Goal: Obtain resource: Download file/media

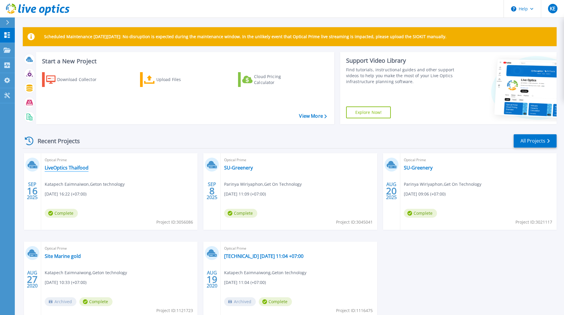
click at [83, 169] on link "LiveOptics Thaifood" at bounding box center [67, 168] width 44 height 6
click at [234, 170] on link "SU-Greenery" at bounding box center [238, 168] width 29 height 6
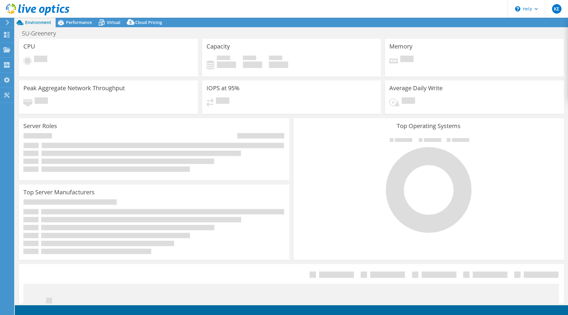
select select "USD"
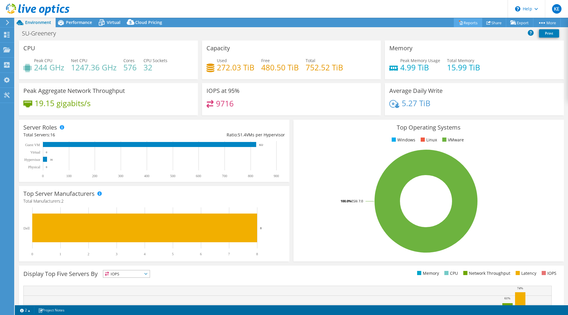
click at [477, 24] on link "Reports" at bounding box center [468, 22] width 28 height 9
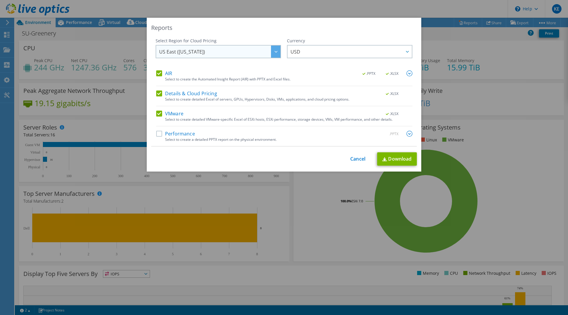
click at [271, 52] on div at bounding box center [275, 52] width 9 height 12
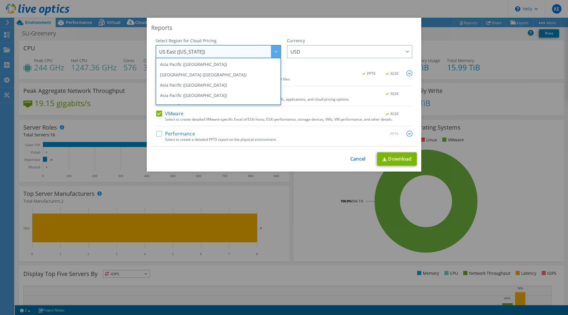
click at [271, 52] on div at bounding box center [275, 52] width 9 height 12
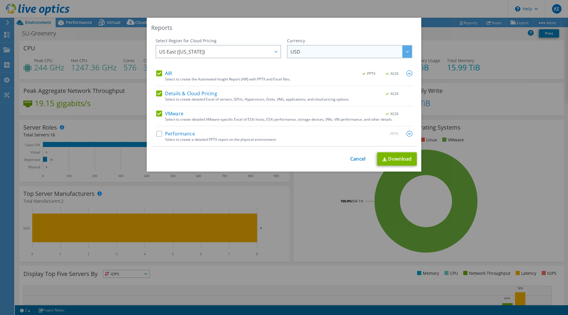
click at [345, 52] on span "USD" at bounding box center [351, 52] width 121 height 12
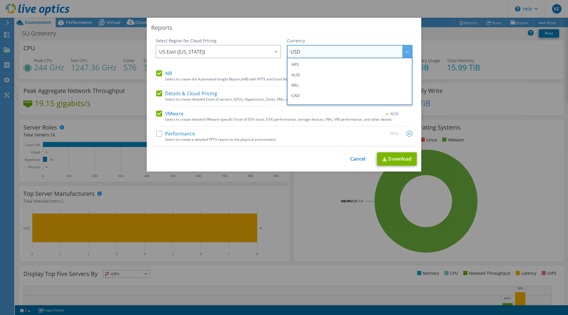
click at [345, 52] on span "USD" at bounding box center [351, 52] width 121 height 12
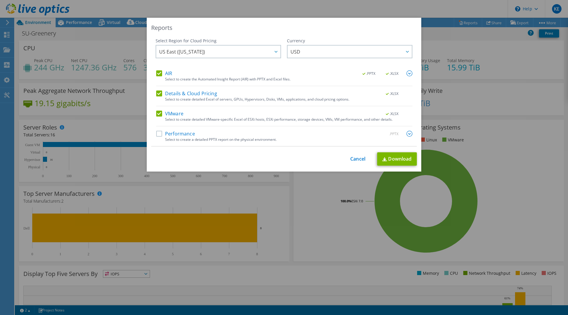
click at [159, 133] on label "Performance" at bounding box center [175, 134] width 39 height 6
click at [0, 0] on input "Performance" at bounding box center [0, 0] width 0 height 0
click at [402, 134] on div ".PPTX" at bounding box center [395, 134] width 34 height 7
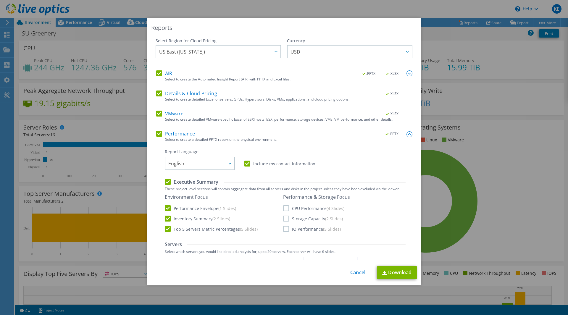
click at [286, 207] on label "CPU Performance (4 Slides)" at bounding box center [313, 208] width 61 height 6
click at [0, 0] on input "CPU Performance (4 Slides)" at bounding box center [0, 0] width 0 height 0
click at [284, 223] on div "Performance & Storage Focus CPU Performance (4 Slides) Storage Capacity (2 Slid…" at bounding box center [316, 213] width 67 height 38
click at [285, 220] on label "Storage Capacity (2 Slides)" at bounding box center [313, 219] width 60 height 6
click at [0, 0] on input "Storage Capacity (2 Slides)" at bounding box center [0, 0] width 0 height 0
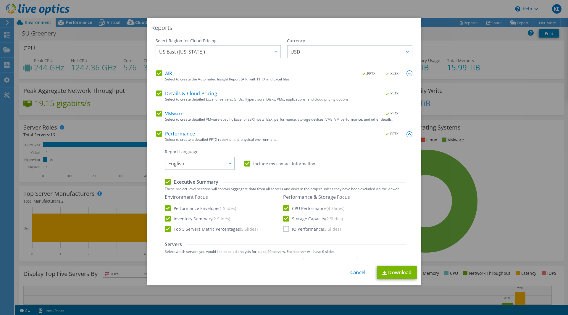
click at [373, 265] on div "Reports Select Region for Cloud Pricing Asia Pacific (Hong Kong) Asia Pacific (…" at bounding box center [284, 151] width 275 height 267
click at [388, 280] on div "Reports Select Region for Cloud Pricing Asia Pacific (Hong Kong) Asia Pacific (…" at bounding box center [284, 151] width 275 height 267
click at [392, 275] on link "Download" at bounding box center [397, 272] width 40 height 13
click at [356, 276] on div "This process may take a while, please wait... Cancel Download" at bounding box center [284, 272] width 266 height 13
click at [356, 272] on link "Cancel" at bounding box center [357, 273] width 15 height 6
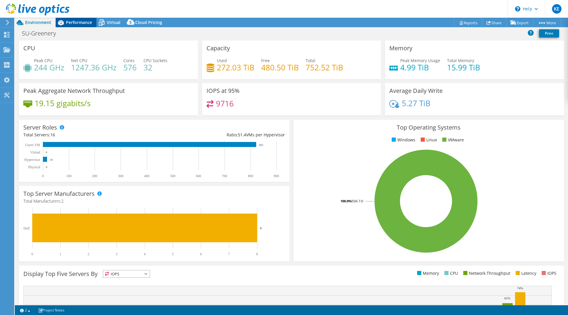
click at [73, 25] on div "Performance" at bounding box center [76, 22] width 41 height 9
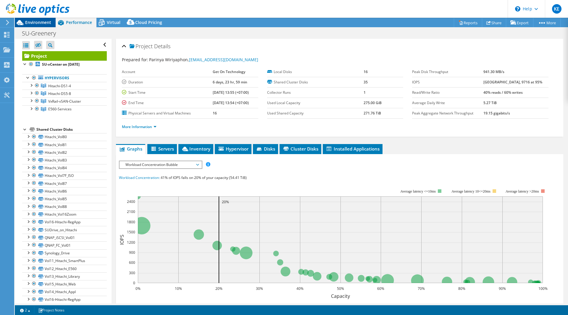
click at [43, 24] on span "Environment" at bounding box center [38, 23] width 26 height 6
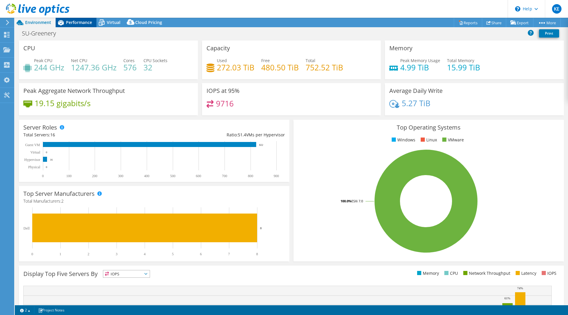
click at [62, 24] on icon at bounding box center [61, 22] width 6 height 5
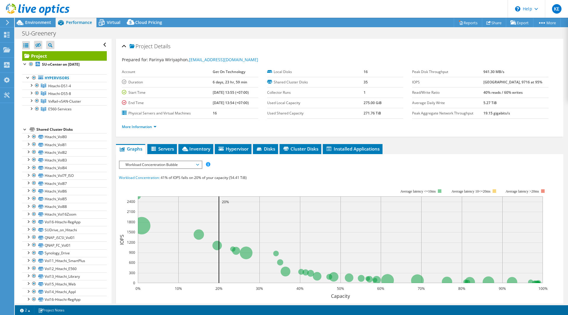
click at [178, 163] on span "Workload Concentration Bubble" at bounding box center [160, 164] width 76 height 7
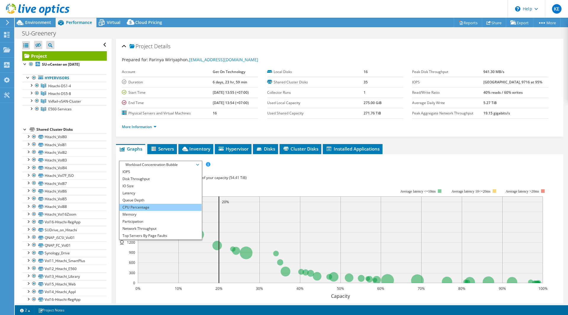
click at [152, 207] on li "CPU Percentage" at bounding box center [161, 207] width 82 height 7
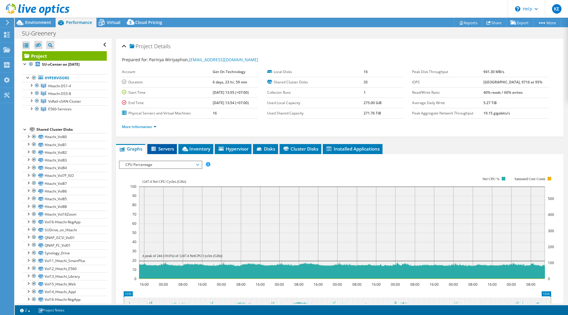
click at [160, 148] on span "Servers" at bounding box center [162, 149] width 24 height 6
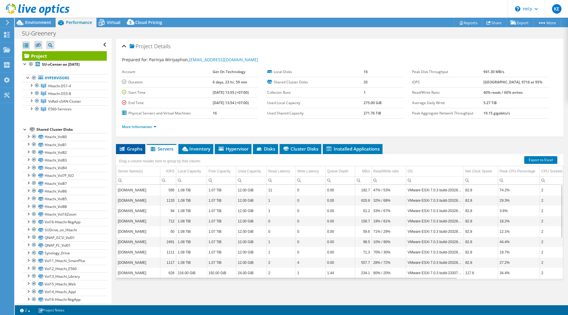
click at [132, 151] on span "Graphs" at bounding box center [130, 149] width 23 height 6
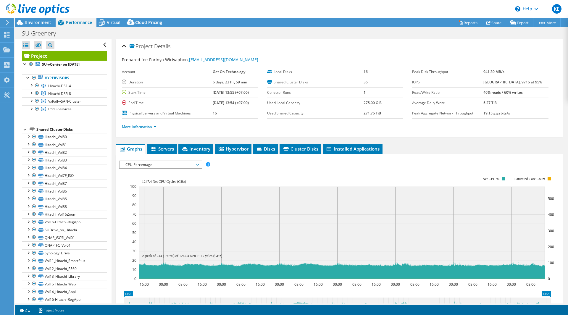
click at [158, 164] on span "CPU Percentage" at bounding box center [160, 164] width 76 height 7
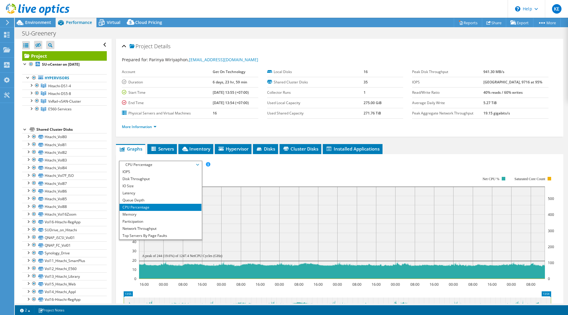
click at [159, 164] on span "CPU Percentage" at bounding box center [160, 164] width 76 height 7
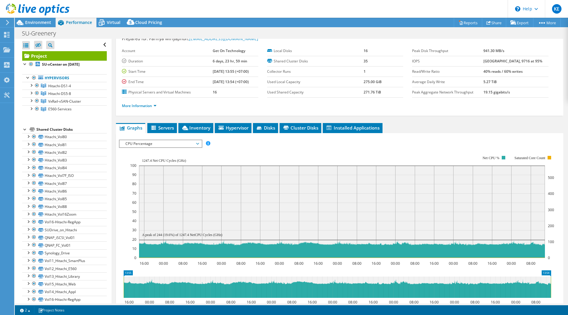
scroll to position [30, 0]
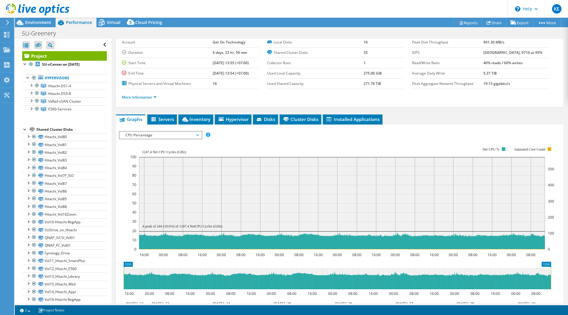
drag, startPoint x: 520, startPoint y: 151, endPoint x: 545, endPoint y: 152, distance: 24.3
click at [545, 152] on icon "16:00 00:00 08:00 16:00 00:00 08:00 16:00 00:00 08:00 16:00 00:00 08:00 16:00 0…" at bounding box center [337, 198] width 437 height 118
